Goal: Transaction & Acquisition: Purchase product/service

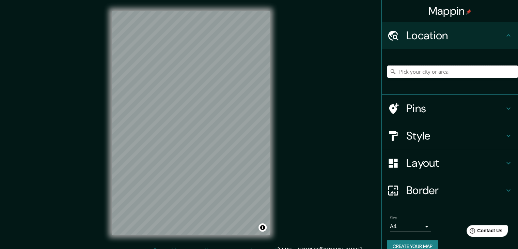
click at [431, 68] on input "Pick your city or area" at bounding box center [452, 71] width 131 height 12
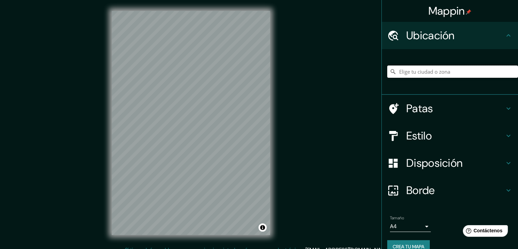
click at [422, 71] on input "Elige tu ciudad o zona" at bounding box center [452, 71] width 131 height 12
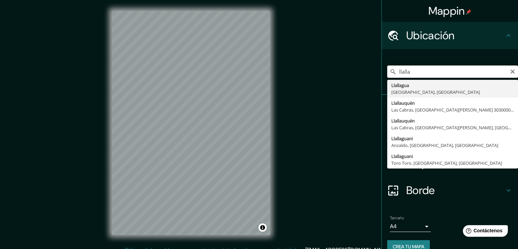
type input "Llallagua, [GEOGRAPHIC_DATA], [GEOGRAPHIC_DATA]"
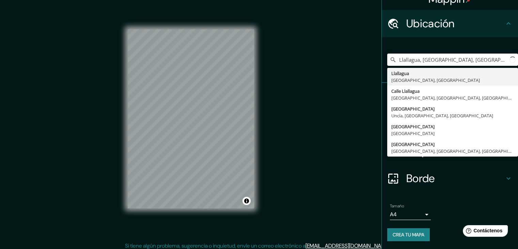
scroll to position [8, 0]
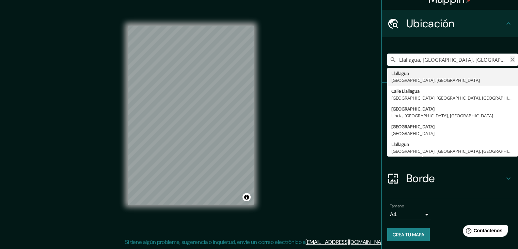
click at [510, 61] on icon "Claro" at bounding box center [512, 59] width 5 height 5
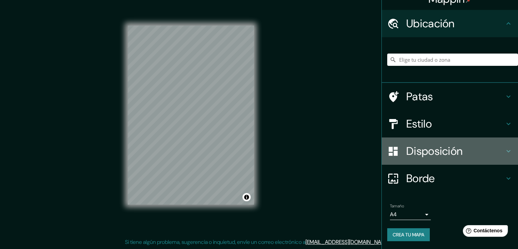
click at [429, 154] on font "Disposición" at bounding box center [434, 151] width 56 height 14
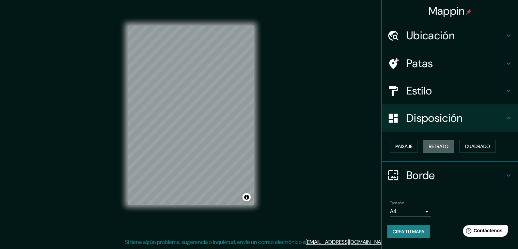
click at [436, 148] on font "Retrato" at bounding box center [439, 146] width 20 height 6
click at [413, 146] on button "Paisaje" at bounding box center [404, 146] width 28 height 13
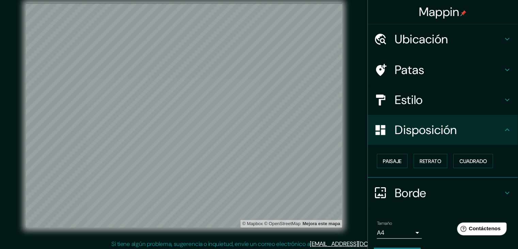
scroll to position [8, 0]
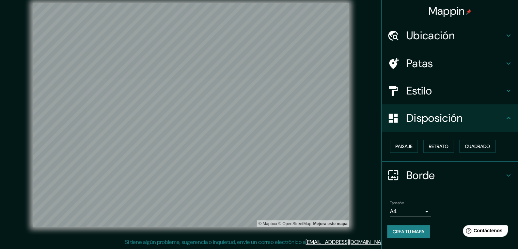
drag, startPoint x: 466, startPoint y: 1, endPoint x: 357, endPoint y: 222, distance: 247.3
click at [357, 222] on div "© Mapbox © OpenStreetMap Mejora este mapa" at bounding box center [191, 115] width 466 height 224
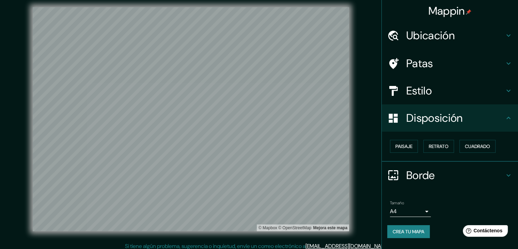
scroll to position [0, 0]
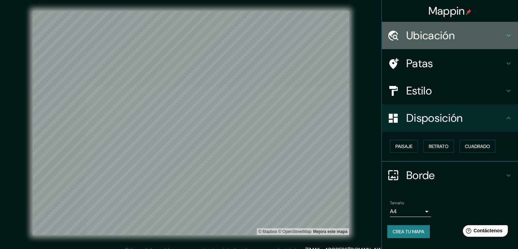
click at [448, 36] on font "Ubicación" at bounding box center [430, 35] width 48 height 14
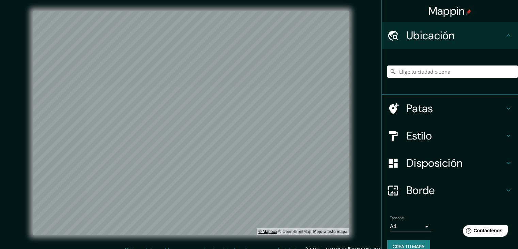
click at [268, 236] on div "© Mapbox © OpenStreetMap Mejora este mapa" at bounding box center [191, 123] width 488 height 246
click at [411, 71] on input "Elige tu ciudad o zona" at bounding box center [452, 71] width 131 height 12
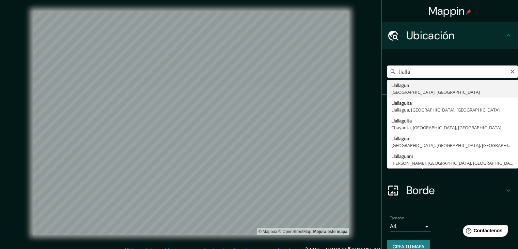
type input "Llallagua, [GEOGRAPHIC_DATA], [GEOGRAPHIC_DATA]"
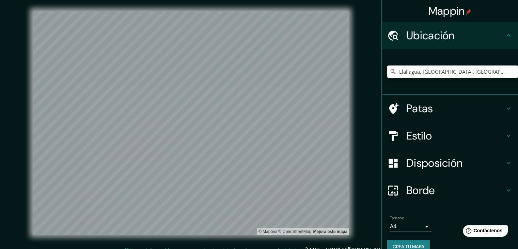
click at [422, 137] on font "Estilo" at bounding box center [419, 135] width 26 height 14
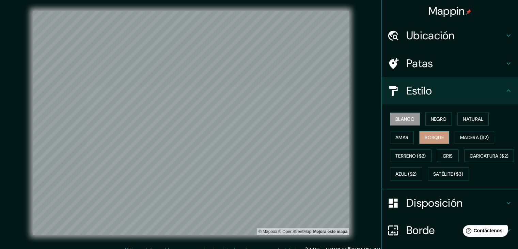
click at [431, 137] on font "Bosque" at bounding box center [434, 137] width 19 height 6
click at [475, 136] on font "Madera ($2)" at bounding box center [474, 137] width 29 height 6
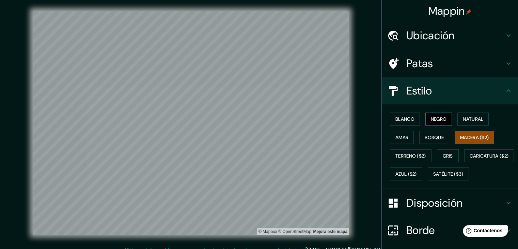
click at [432, 116] on font "Negro" at bounding box center [439, 119] width 16 height 6
click at [463, 117] on font "Natural" at bounding box center [473, 119] width 20 height 6
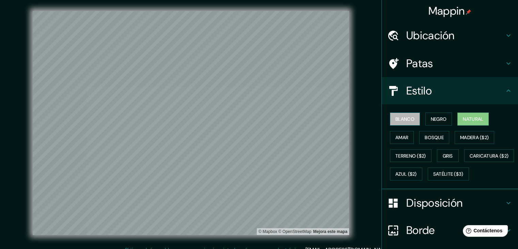
click at [402, 120] on font "Blanco" at bounding box center [404, 119] width 19 height 6
